Goal: Information Seeking & Learning: Learn about a topic

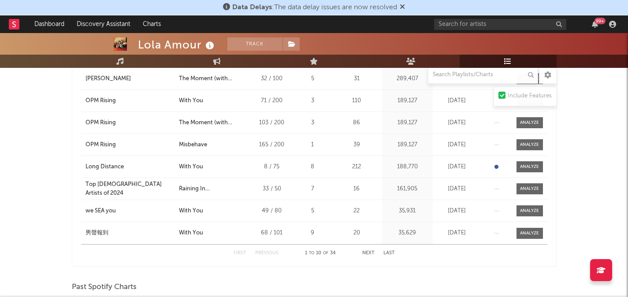
scroll to position [236, 0]
click at [369, 254] on button "Next" at bounding box center [369, 253] width 12 height 5
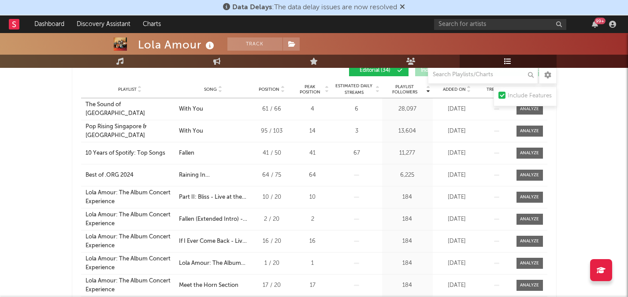
scroll to position [231, 0]
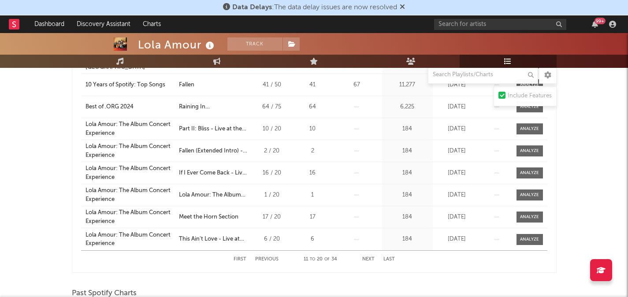
click at [367, 259] on button "Next" at bounding box center [369, 259] width 12 height 5
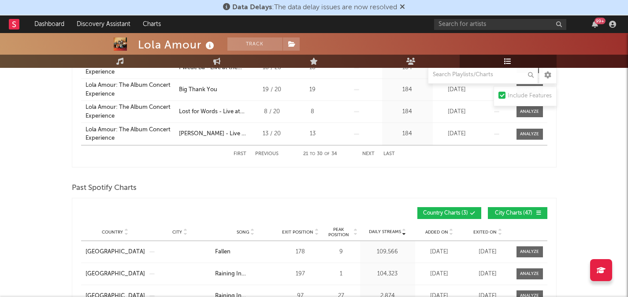
scroll to position [333, 0]
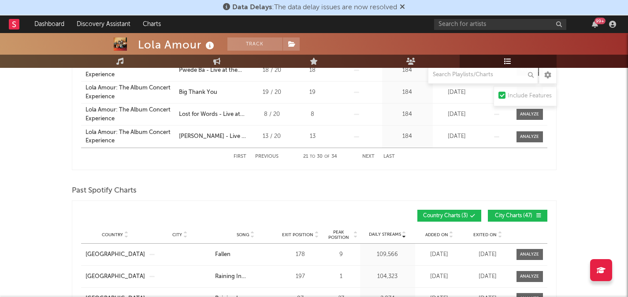
click at [243, 156] on button "First" at bounding box center [240, 156] width 13 height 5
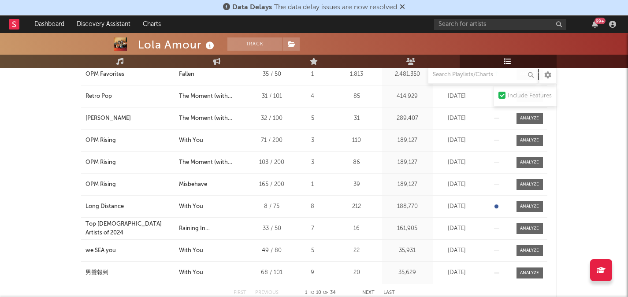
scroll to position [197, 0]
click at [468, 24] on input "text" at bounding box center [500, 24] width 132 height 11
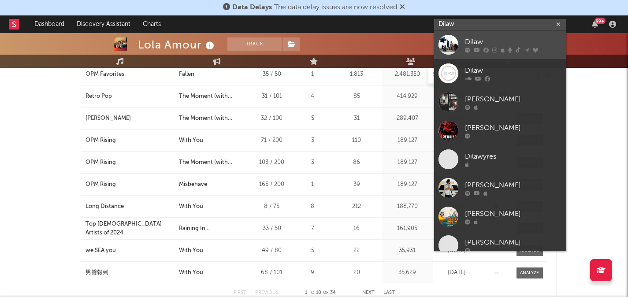
type input "Dilaw"
click at [480, 42] on div "Dilaw" at bounding box center [513, 42] width 97 height 11
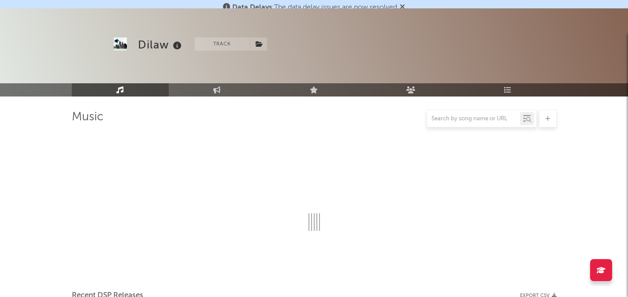
scroll to position [197, 0]
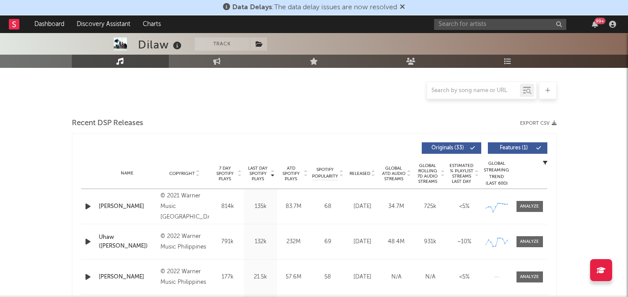
select select "6m"
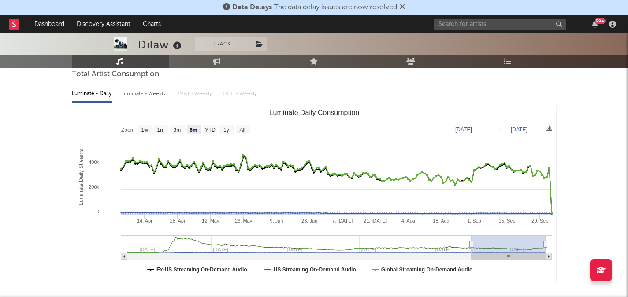
scroll to position [0, 0]
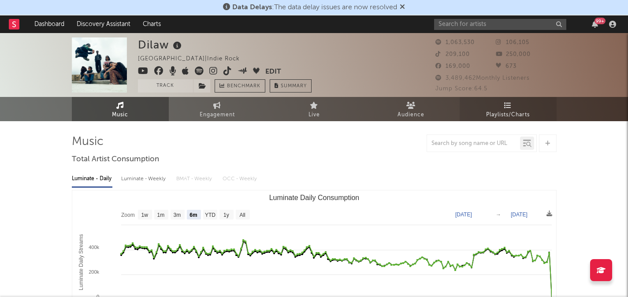
click at [509, 114] on span "Playlists/Charts" at bounding box center [508, 115] width 44 height 11
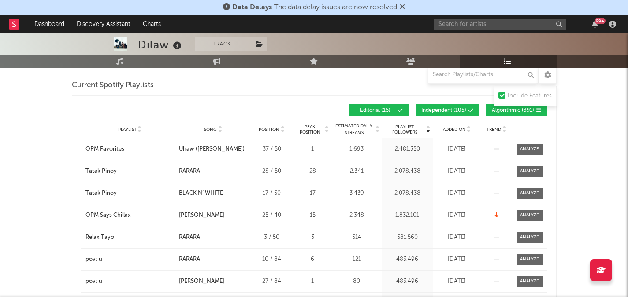
scroll to position [323, 0]
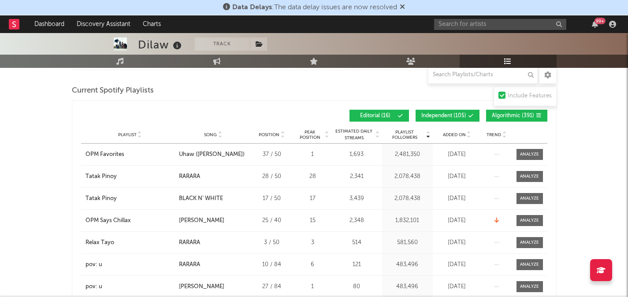
click at [440, 118] on button "Independent ( 105 )" at bounding box center [448, 116] width 64 height 12
click at [509, 119] on button "Algorithmic ( 391 )" at bounding box center [516, 116] width 61 height 12
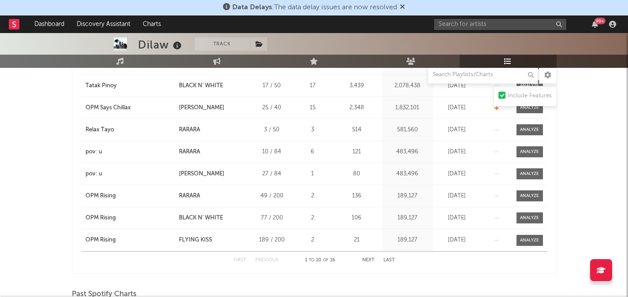
scroll to position [437, 0]
click at [367, 259] on button "Next" at bounding box center [369, 260] width 12 height 5
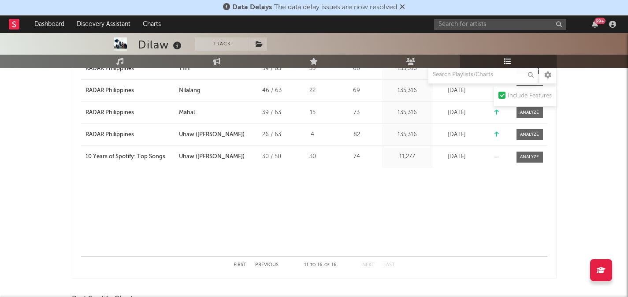
scroll to position [431, 0]
click at [242, 265] on button "First" at bounding box center [240, 265] width 13 height 5
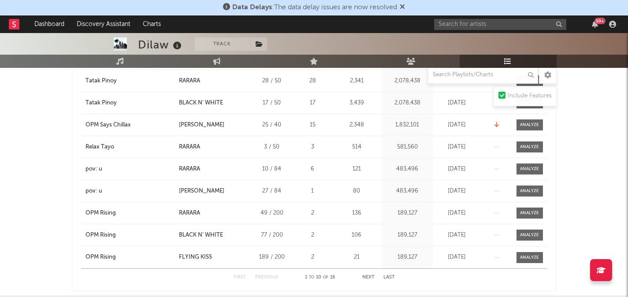
scroll to position [419, 0]
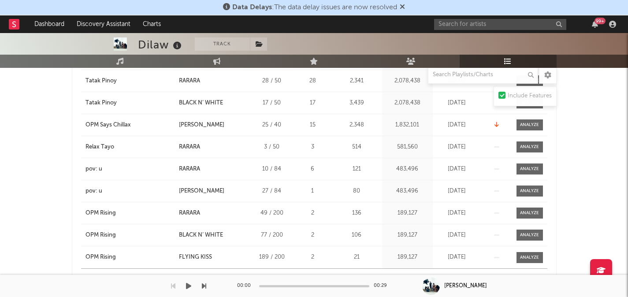
click at [368, 277] on div "00:00 00:29" at bounding box center [314, 286] width 154 height 22
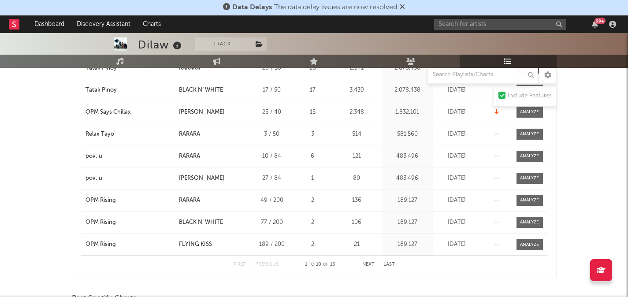
click at [369, 267] on button "Next" at bounding box center [369, 264] width 12 height 5
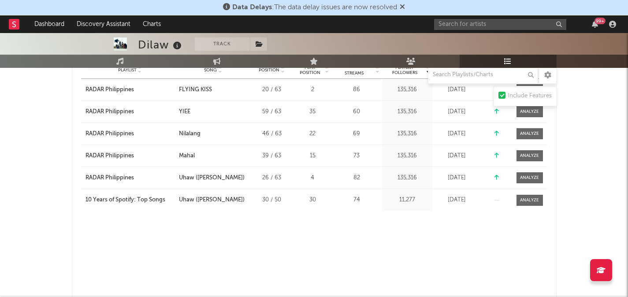
scroll to position [436, 0]
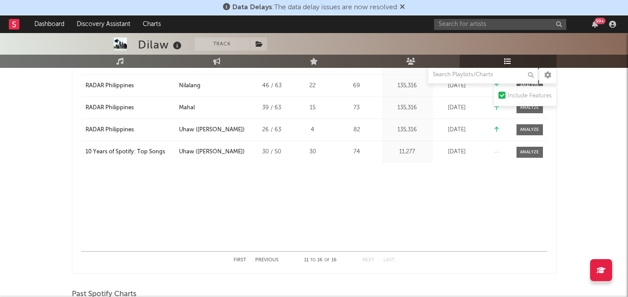
click at [275, 259] on button "Previous" at bounding box center [266, 260] width 23 height 5
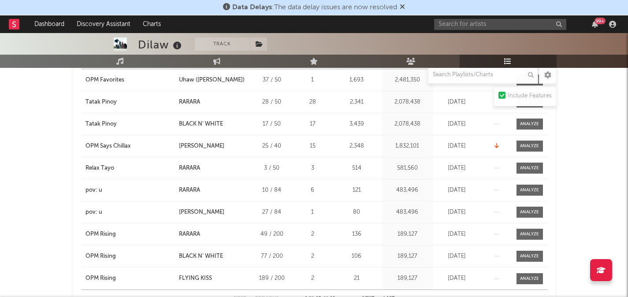
scroll to position [398, 0]
click at [488, 26] on input "text" at bounding box center [500, 24] width 132 height 11
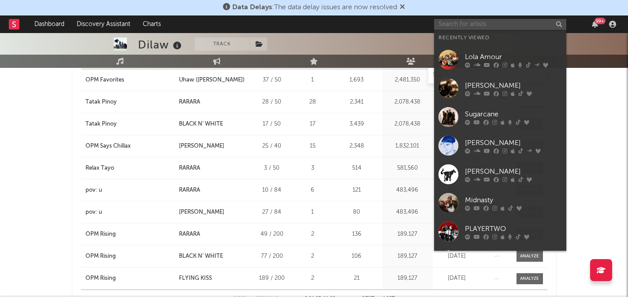
click at [488, 26] on input "text" at bounding box center [500, 24] width 132 height 11
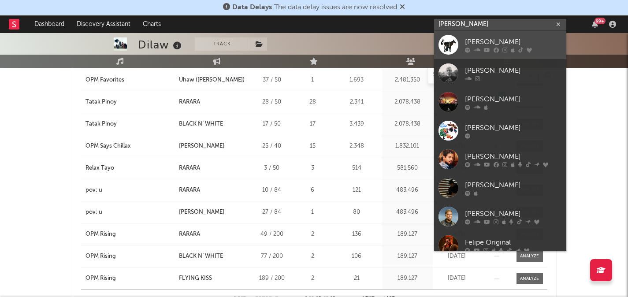
type input "[PERSON_NAME]"
click at [481, 45] on div "[PERSON_NAME]" at bounding box center [513, 42] width 97 height 11
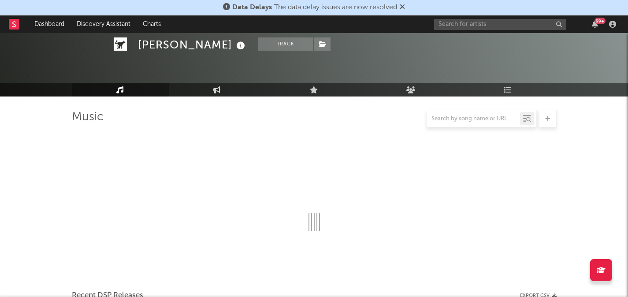
scroll to position [398, 0]
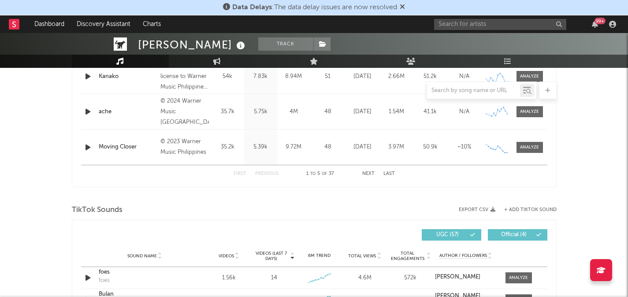
select select "6m"
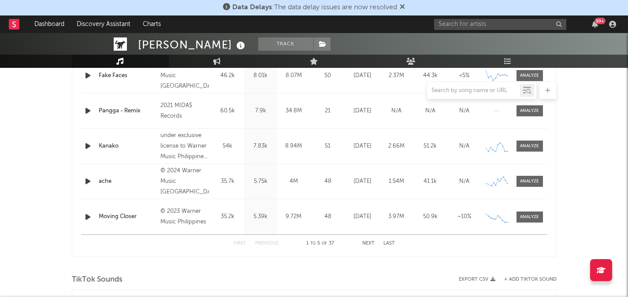
select select "6m"
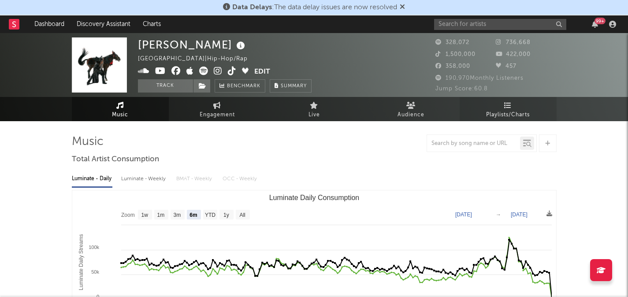
click at [505, 103] on icon at bounding box center [508, 105] width 7 height 7
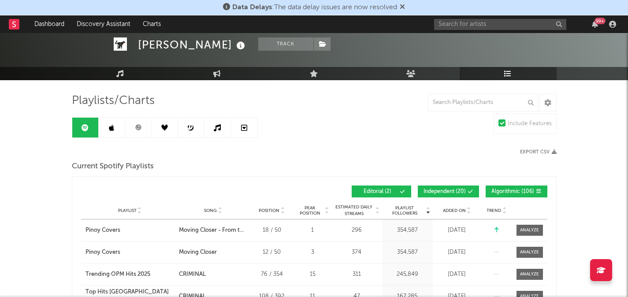
scroll to position [41, 0]
click at [440, 190] on span "Independent ( 20 )" at bounding box center [445, 191] width 42 height 5
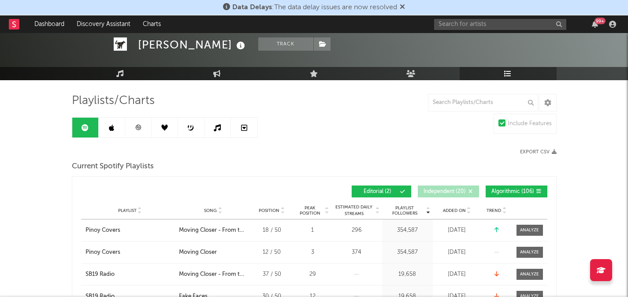
click at [506, 188] on button "Algorithmic ( 106 )" at bounding box center [517, 192] width 62 height 12
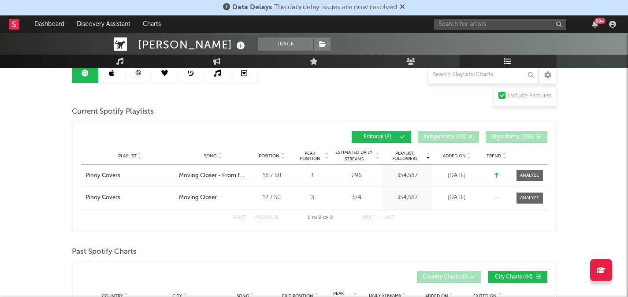
scroll to position [86, 0]
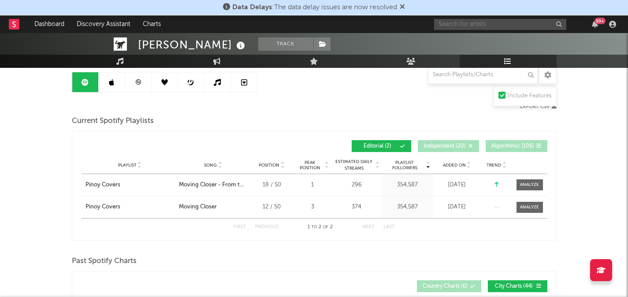
click at [464, 29] on input "text" at bounding box center [500, 24] width 132 height 11
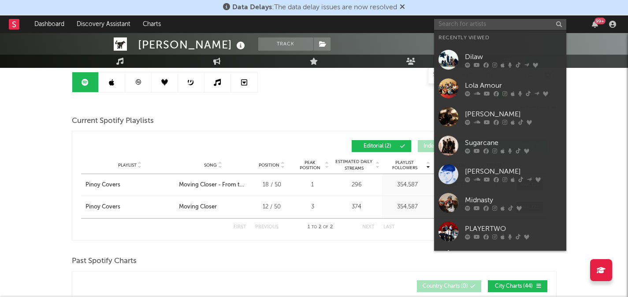
click at [465, 27] on input "text" at bounding box center [500, 24] width 132 height 11
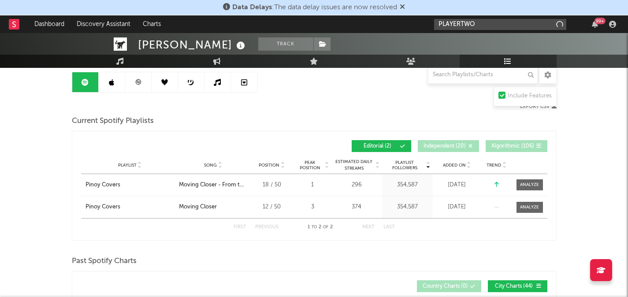
type input "PLAYERTWO"
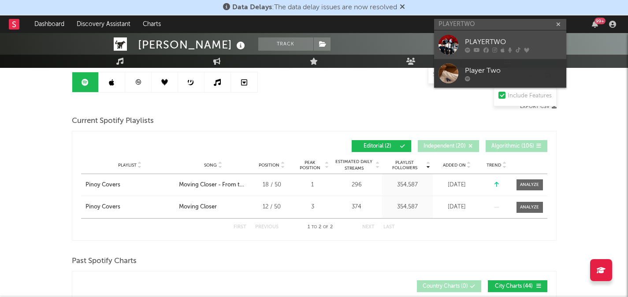
click at [483, 43] on div "PLAYERTWO" at bounding box center [513, 42] width 97 height 11
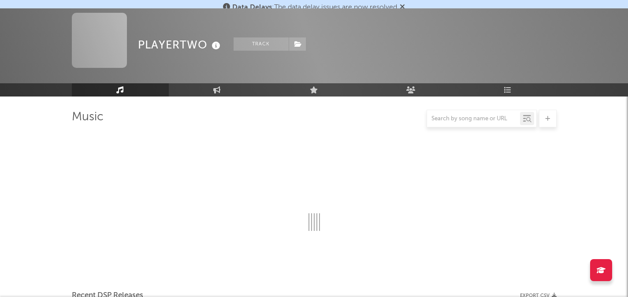
scroll to position [86, 0]
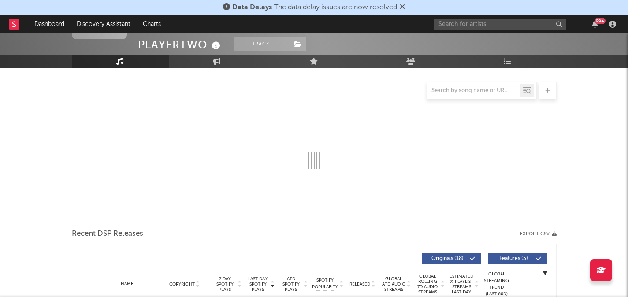
select select "6m"
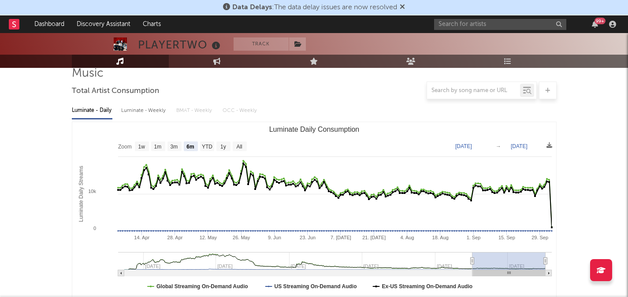
scroll to position [68, 0]
click at [508, 61] on icon at bounding box center [508, 61] width 7 height 7
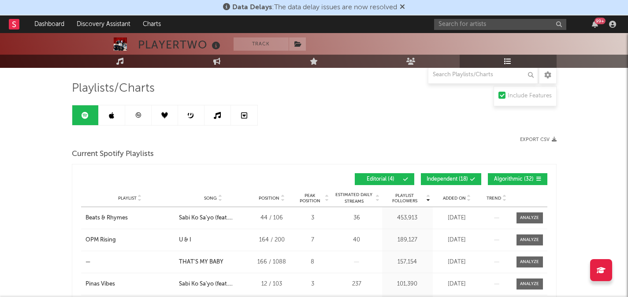
scroll to position [58, 0]
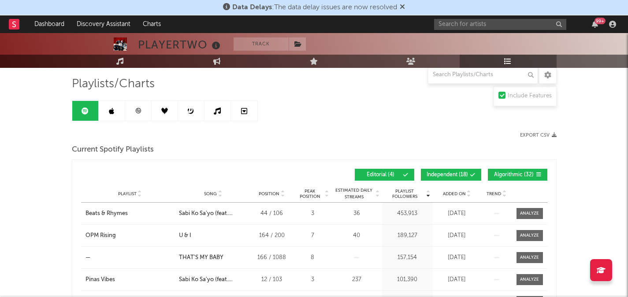
click at [445, 178] on button "Independent ( 18 )" at bounding box center [451, 175] width 60 height 12
click at [514, 176] on span "Algorithmic ( 32 )" at bounding box center [514, 174] width 41 height 5
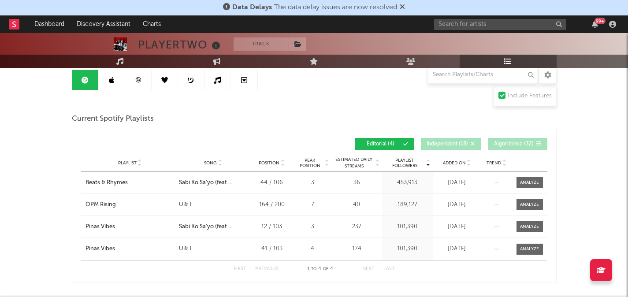
scroll to position [100, 0]
